Goal: Find specific page/section: Find specific page/section

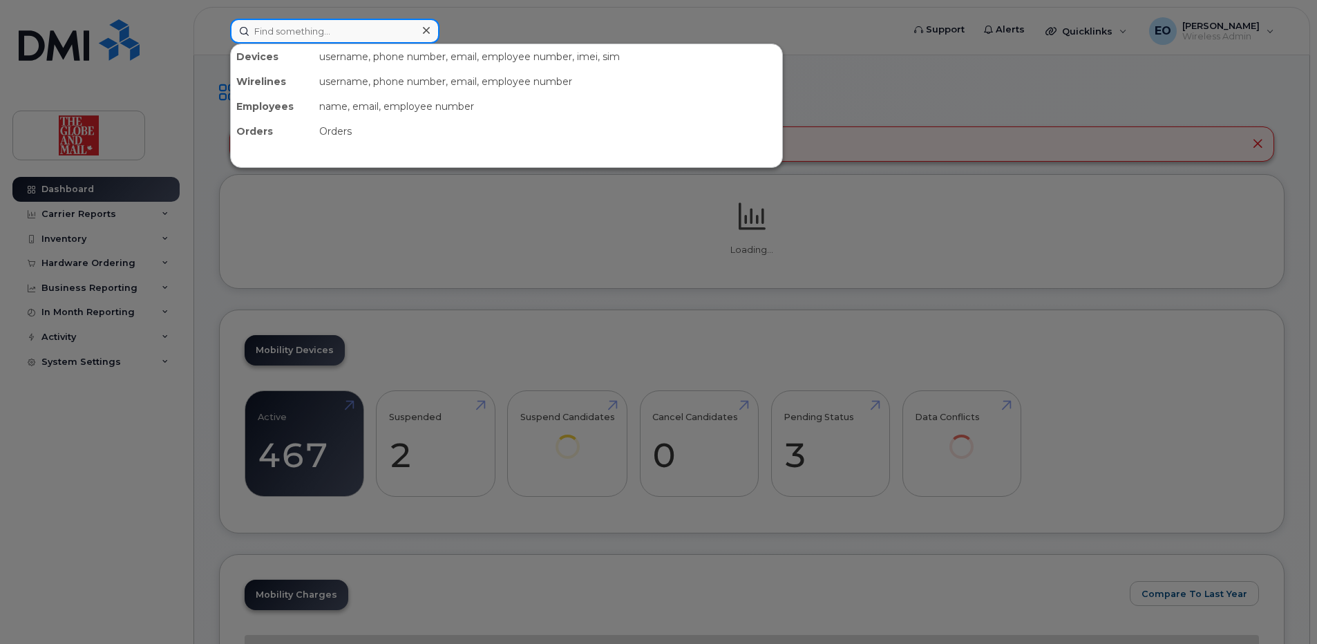
click at [317, 32] on input at bounding box center [334, 31] width 209 height 25
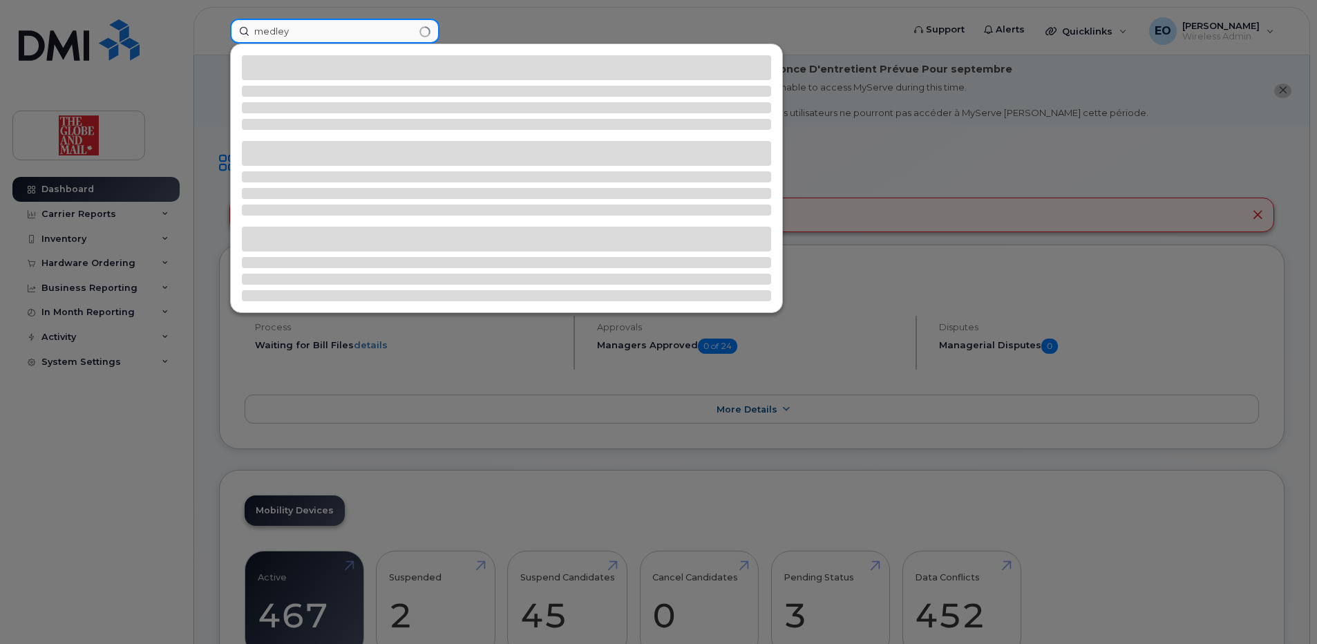
type input "medley"
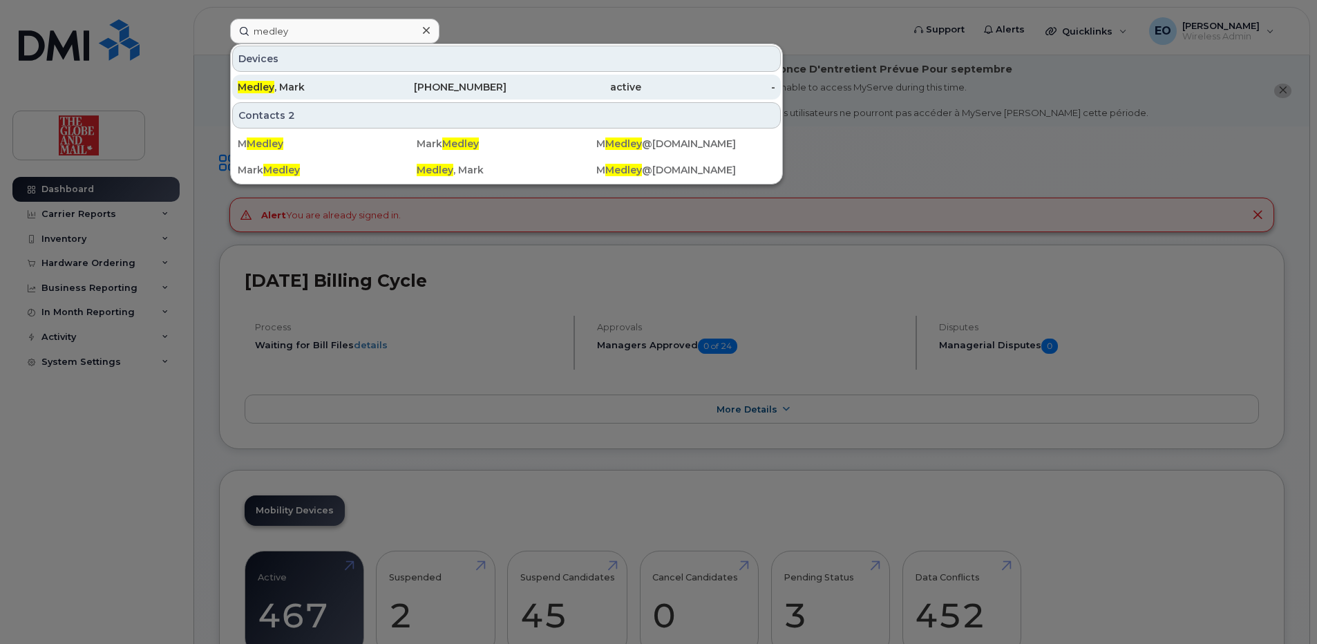
click at [258, 88] on span "Medley" at bounding box center [256, 87] width 37 height 12
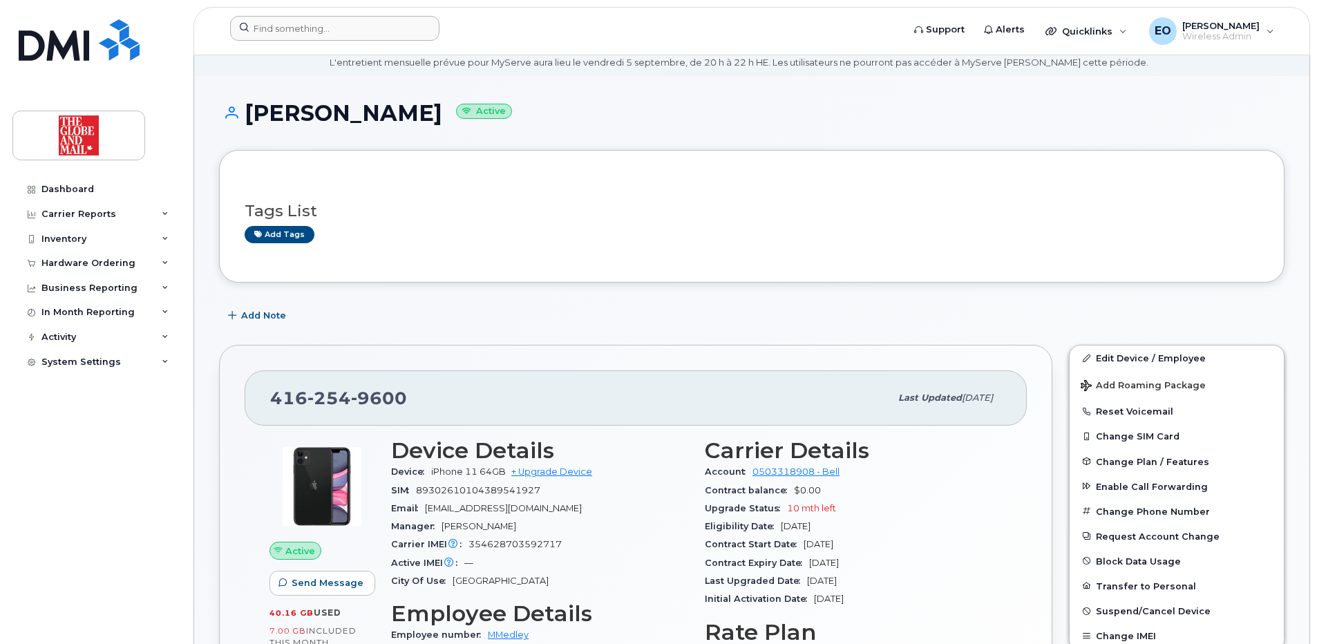
scroll to position [30, 0]
